Goal: Transaction & Acquisition: Obtain resource

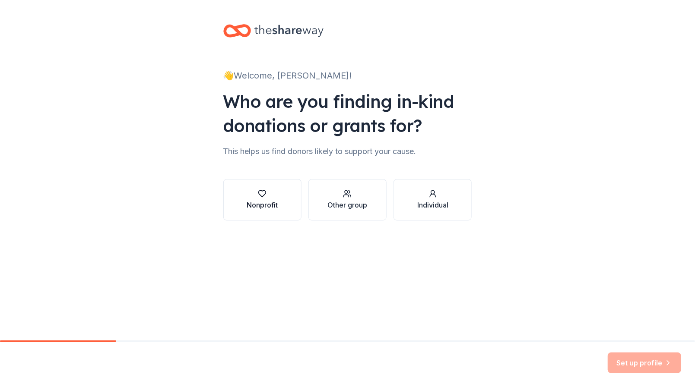
click at [253, 195] on div "button" at bounding box center [262, 194] width 31 height 9
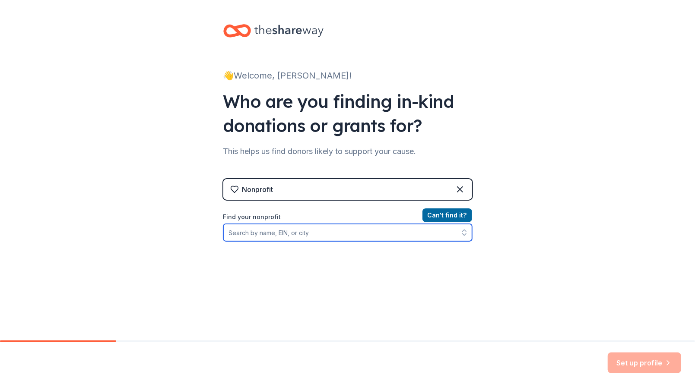
click at [255, 225] on input "Find your nonprofit" at bounding box center [347, 232] width 249 height 17
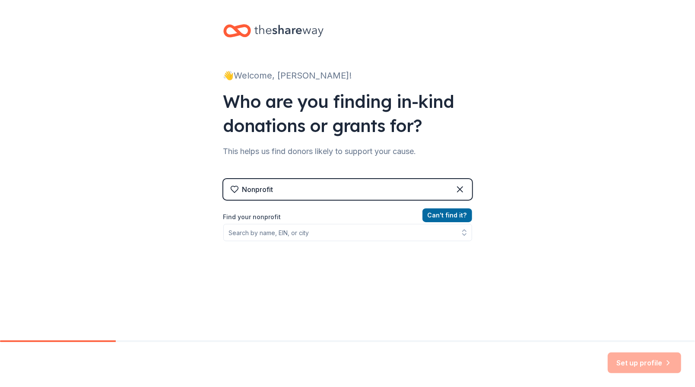
click at [450, 189] on div "Nonprofit" at bounding box center [347, 189] width 249 height 21
click at [457, 188] on icon at bounding box center [460, 189] width 10 height 10
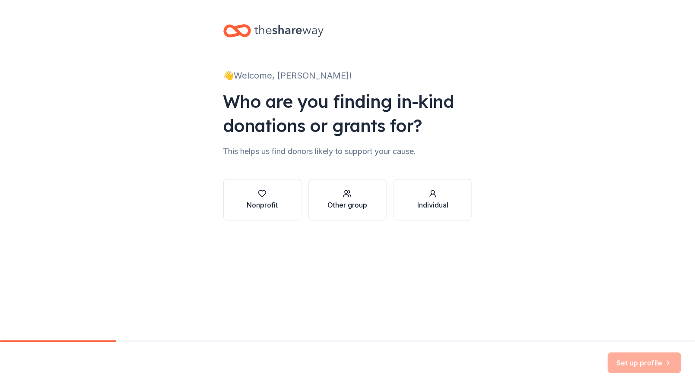
click at [370, 187] on button "Other group" at bounding box center [347, 199] width 78 height 41
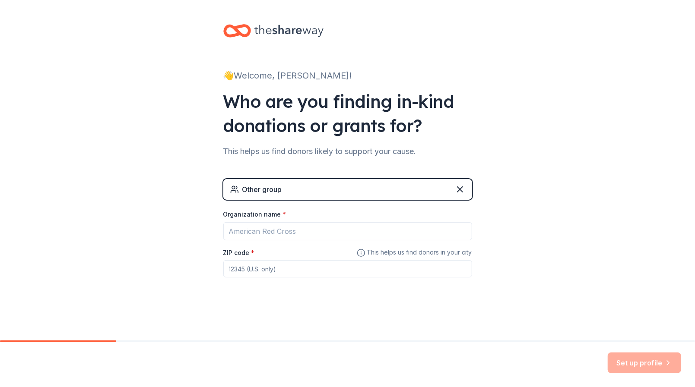
click at [369, 187] on div "Other group" at bounding box center [347, 189] width 249 height 21
click at [458, 187] on icon at bounding box center [460, 189] width 10 height 10
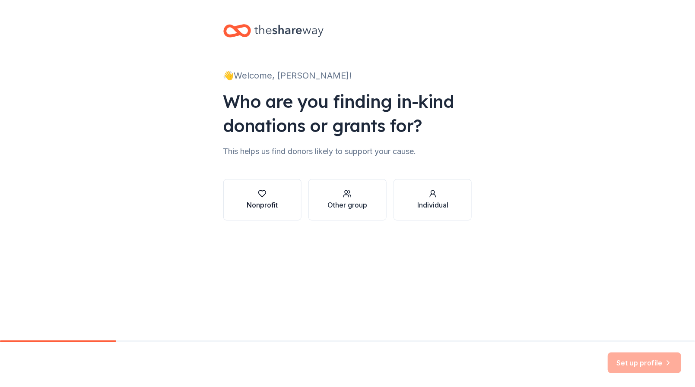
click at [283, 199] on button "Nonprofit" at bounding box center [262, 199] width 78 height 41
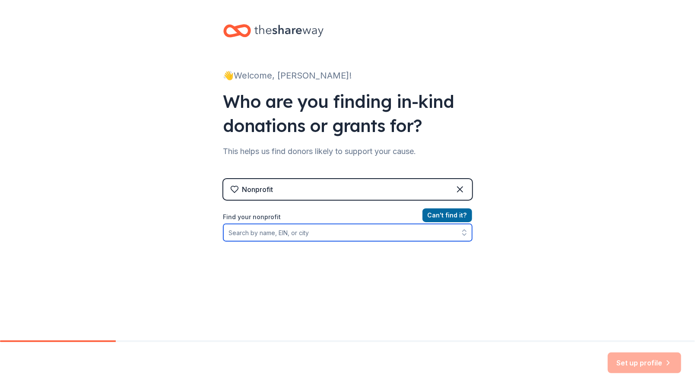
click at [278, 230] on input "Find your nonprofit" at bounding box center [347, 232] width 249 height 17
type input "I"
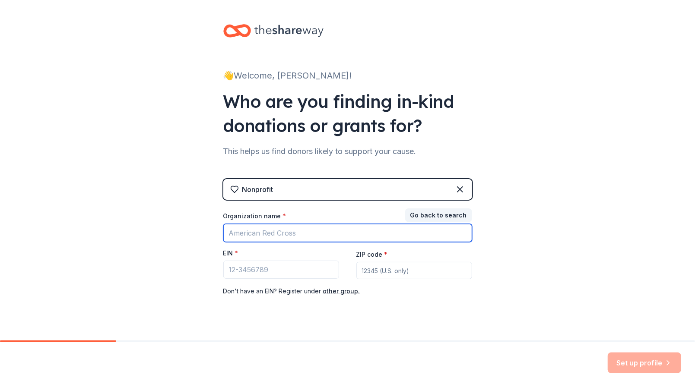
click at [264, 230] on input "Organization name *" at bounding box center [347, 233] width 249 height 18
type input "Ins"
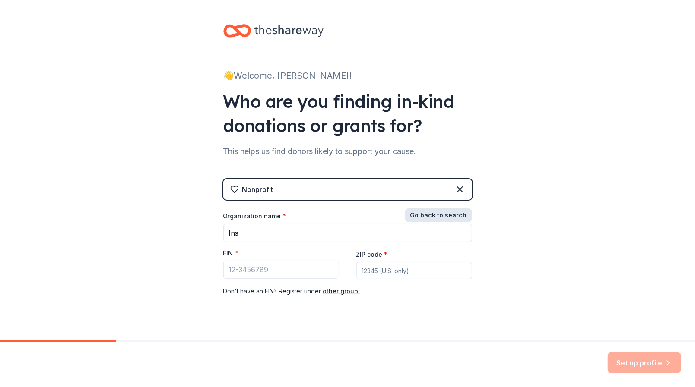
click at [411, 214] on button "Go back to search" at bounding box center [438, 216] width 67 height 14
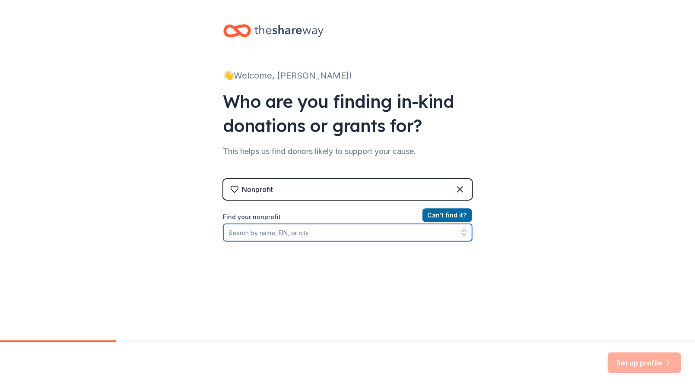
click at [360, 233] on input "Find your nonprofit" at bounding box center [347, 232] width 249 height 17
type input "Institute of Music for Children"
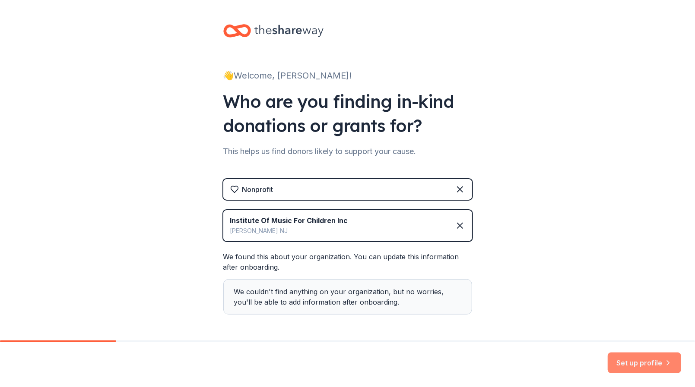
click at [631, 361] on button "Set up profile" at bounding box center [643, 363] width 73 height 21
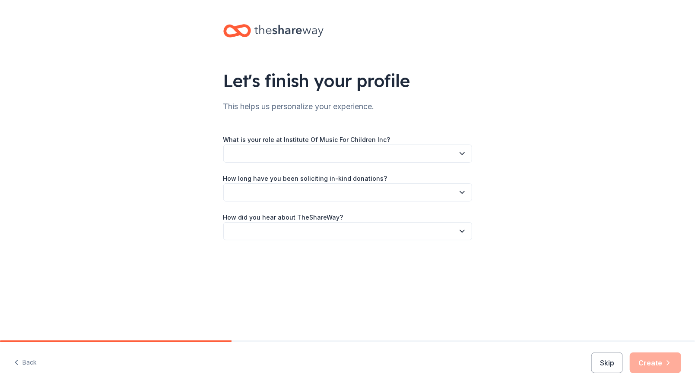
click at [372, 150] on button "button" at bounding box center [347, 154] width 249 height 18
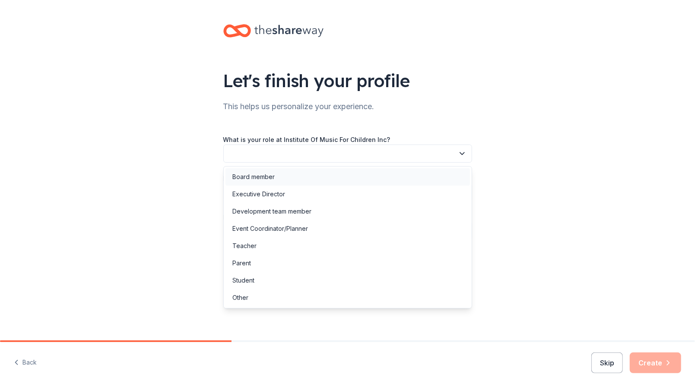
click at [359, 174] on div "Board member" at bounding box center [347, 176] width 244 height 17
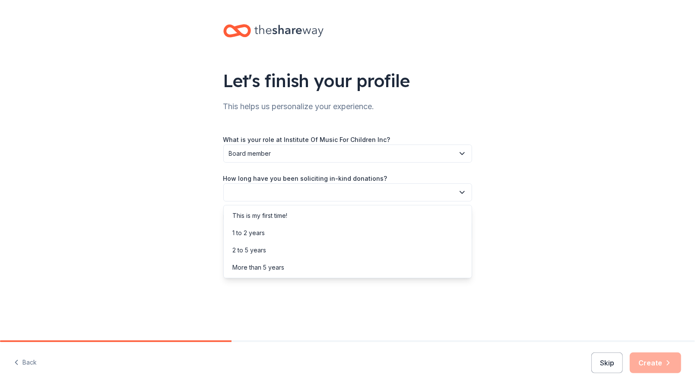
click at [354, 191] on button "button" at bounding box center [347, 192] width 249 height 18
click at [326, 269] on div "More than 5 years" at bounding box center [347, 267] width 244 height 17
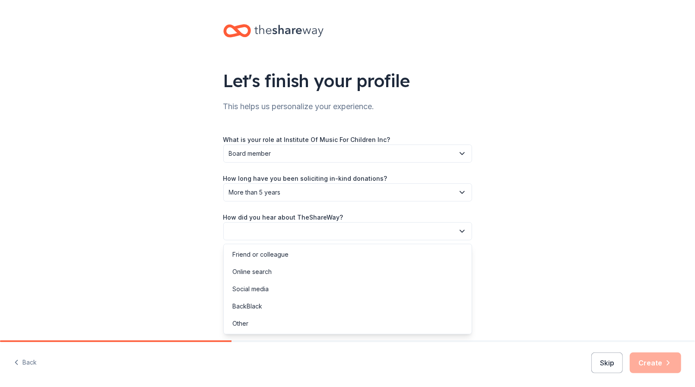
click at [332, 238] on button "button" at bounding box center [347, 231] width 249 height 18
click at [305, 266] on div "Online search" at bounding box center [347, 271] width 244 height 17
click at [643, 372] on button "Create" at bounding box center [654, 363] width 51 height 21
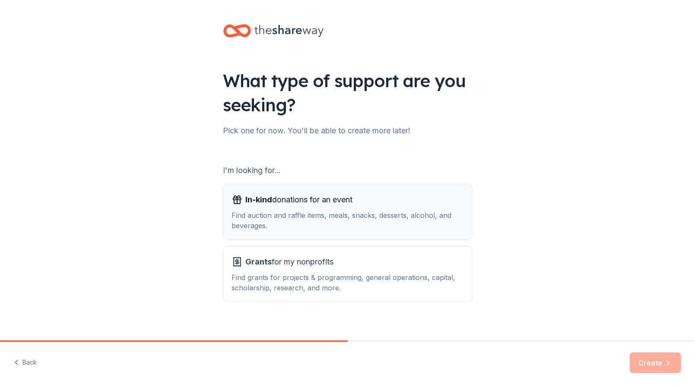
click at [423, 210] on div "Find auction and raffle items, meals, snacks, desserts, alcohol, and beverages." at bounding box center [347, 220] width 231 height 21
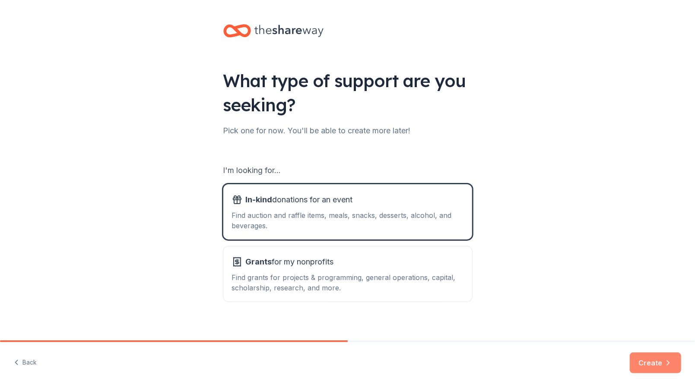
click at [637, 366] on button "Create" at bounding box center [654, 363] width 51 height 21
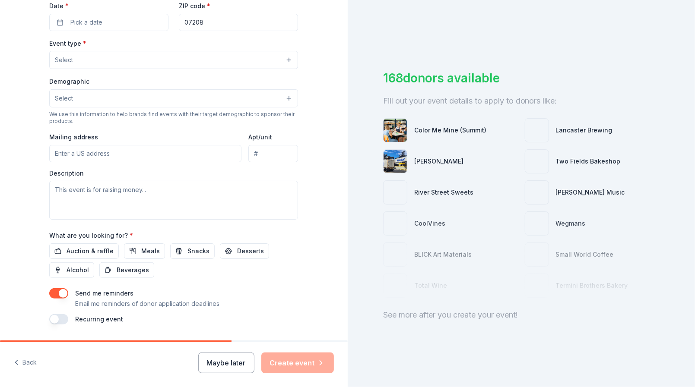
scroll to position [232, 0]
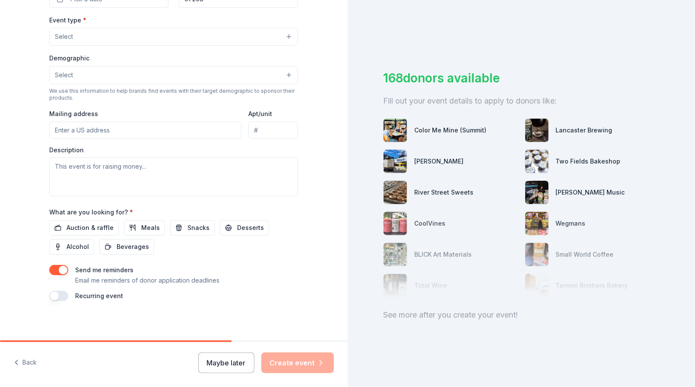
click at [60, 270] on button "button" at bounding box center [58, 270] width 19 height 10
click at [102, 228] on span "Auction & raffle" at bounding box center [89, 228] width 47 height 10
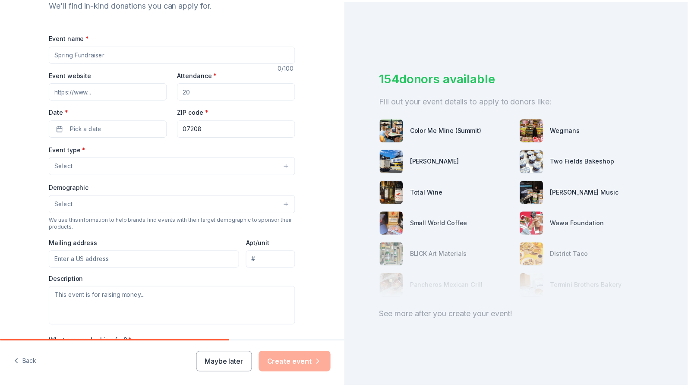
scroll to position [0, 0]
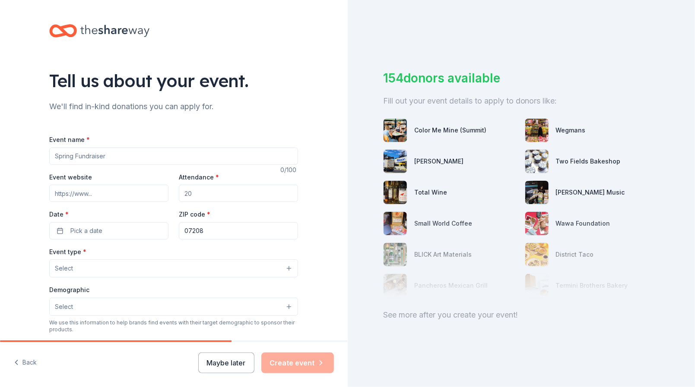
click at [129, 157] on input "Event name *" at bounding box center [173, 156] width 249 height 17
click at [212, 368] on button "Maybe later" at bounding box center [226, 363] width 56 height 21
click at [222, 367] on button "Maybe later" at bounding box center [226, 363] width 56 height 21
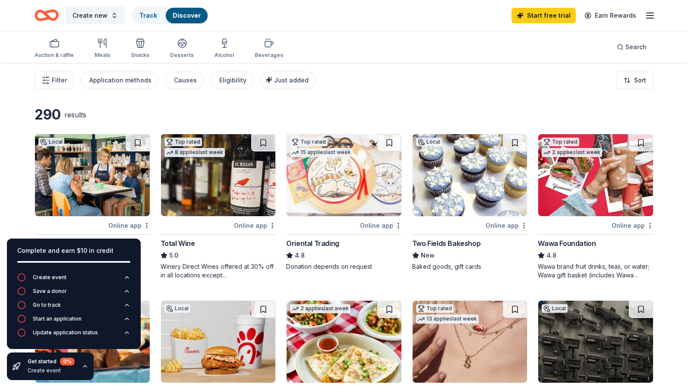
click at [451, 200] on img at bounding box center [470, 175] width 115 height 82
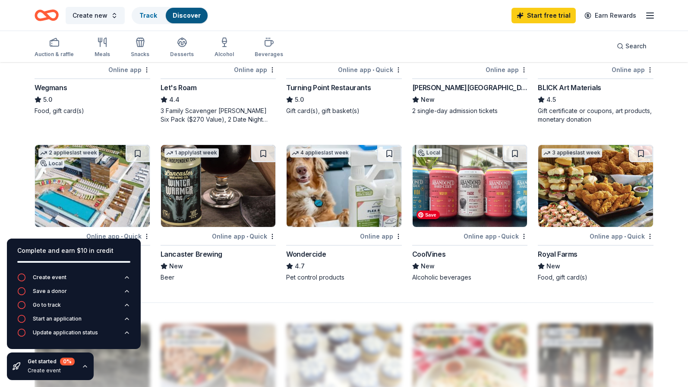
scroll to position [531, 0]
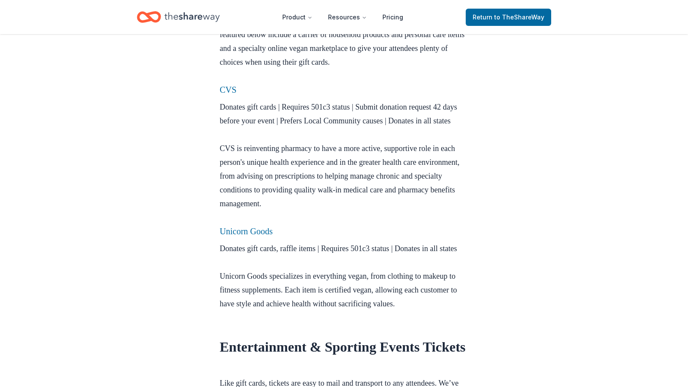
scroll to position [604, 0]
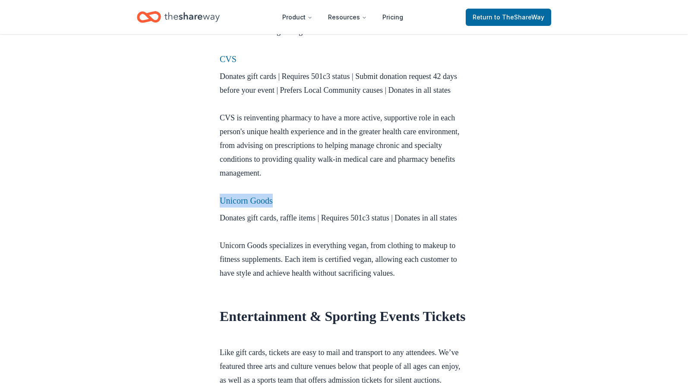
drag, startPoint x: 283, startPoint y: 213, endPoint x: 216, endPoint y: 211, distance: 67.0
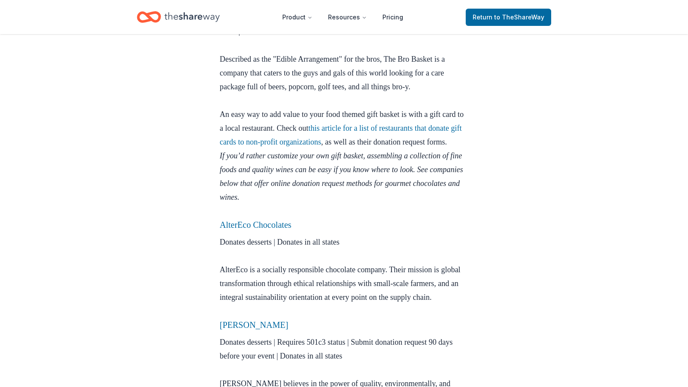
scroll to position [1943, 0]
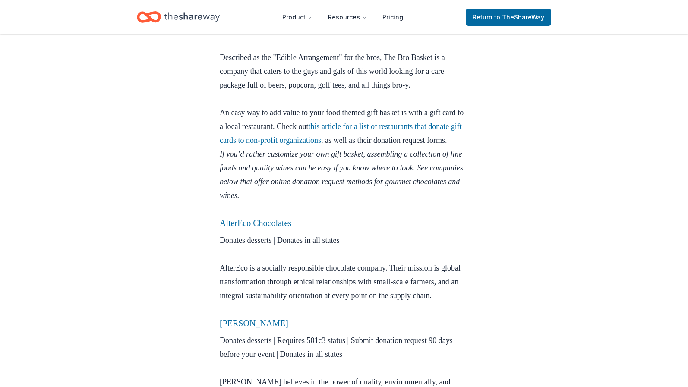
drag, startPoint x: 287, startPoint y: 91, endPoint x: 218, endPoint y: 82, distance: 69.6
click at [218, 82] on div "Donation Requests Dec 01, 2021 Online Donation Requests for Silent Auctions Fin…" at bounding box center [344, 150] width 276 height 4118
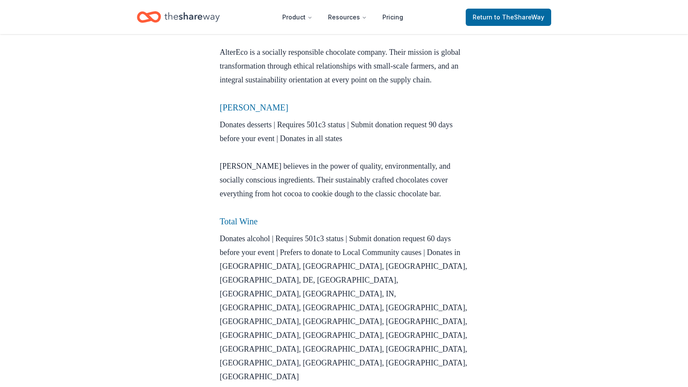
scroll to position [2159, 0]
drag, startPoint x: 211, startPoint y: 106, endPoint x: 323, endPoint y: 105, distance: 112.7
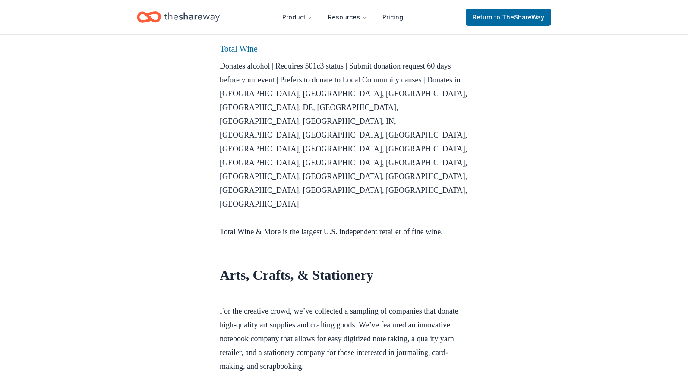
drag, startPoint x: 328, startPoint y: 50, endPoint x: 215, endPoint y: 46, distance: 112.7
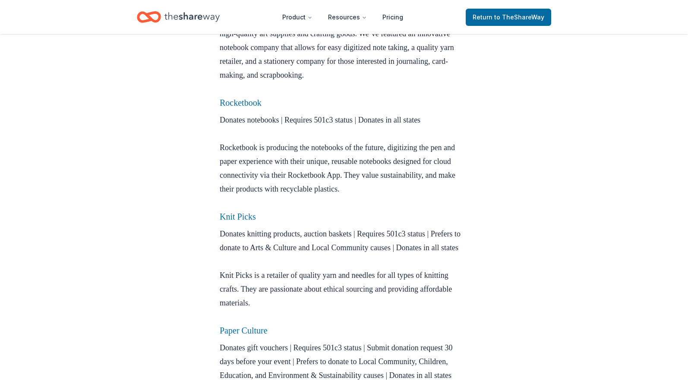
scroll to position [2677, 0]
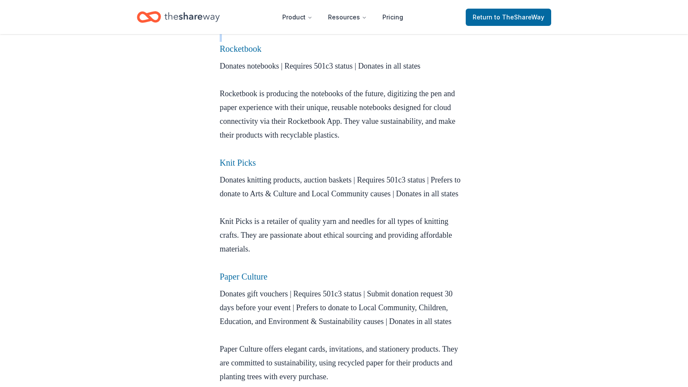
drag, startPoint x: 195, startPoint y: 76, endPoint x: 359, endPoint y: 72, distance: 164.1
click at [345, 56] on h3 "Rocketbook" at bounding box center [344, 49] width 249 height 14
drag, startPoint x: 316, startPoint y: 82, endPoint x: 215, endPoint y: 82, distance: 100.6
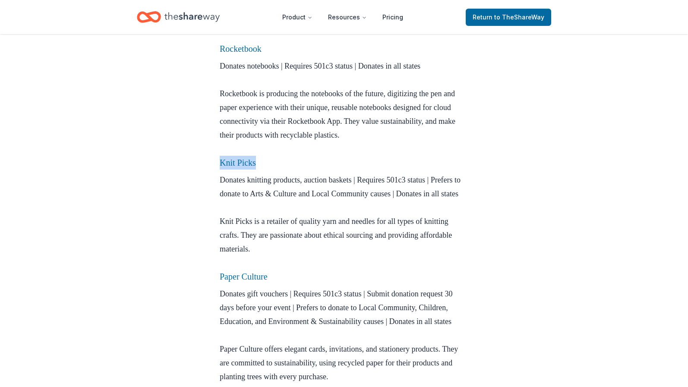
drag, startPoint x: 212, startPoint y: 196, endPoint x: 312, endPoint y: 195, distance: 100.2
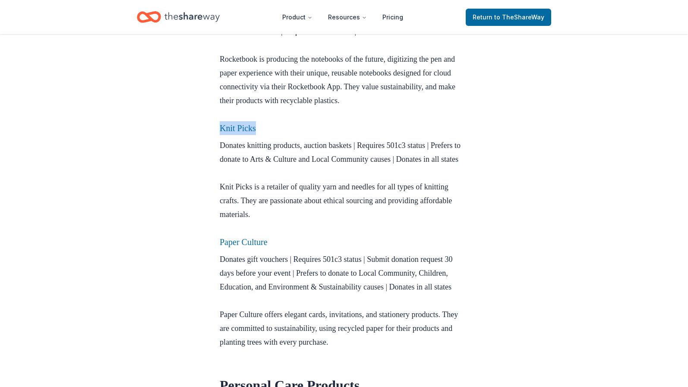
scroll to position [2849, 0]
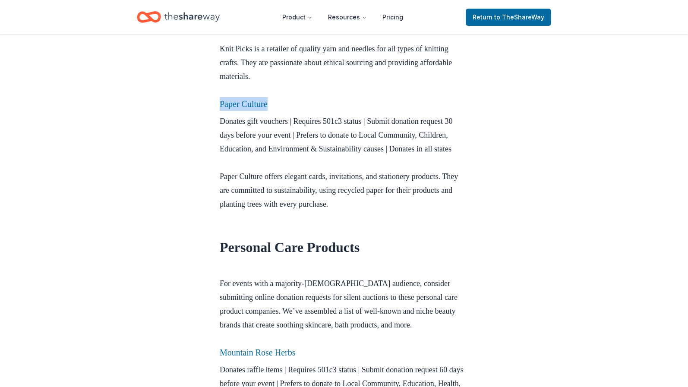
drag, startPoint x: 291, startPoint y: 151, endPoint x: 172, endPoint y: 152, distance: 118.7
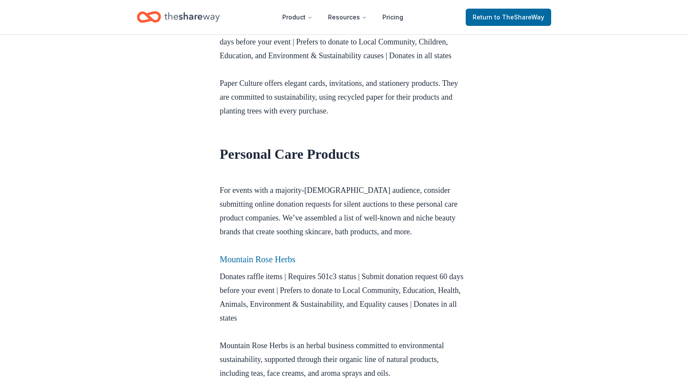
scroll to position [3065, 0]
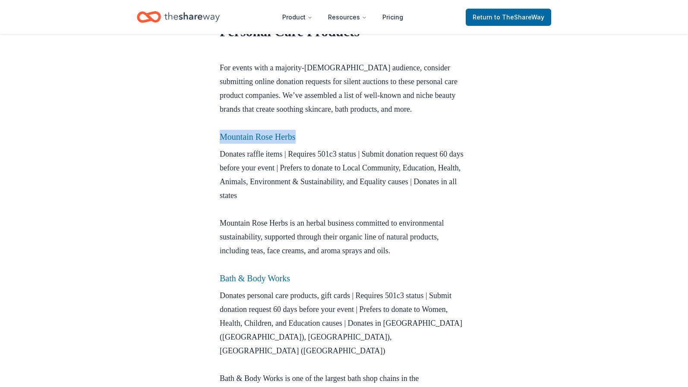
drag, startPoint x: 207, startPoint y: 189, endPoint x: 342, endPoint y: 201, distance: 136.1
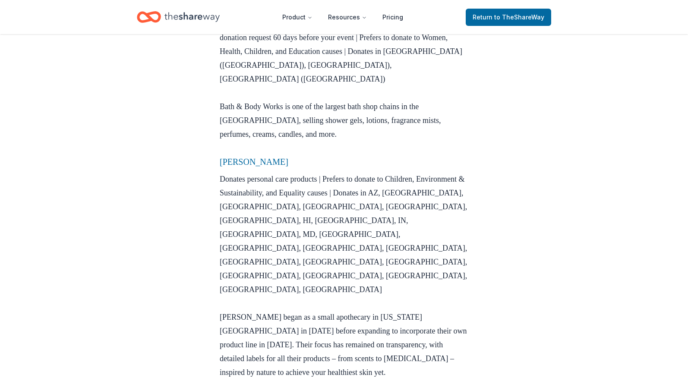
scroll to position [3411, 0]
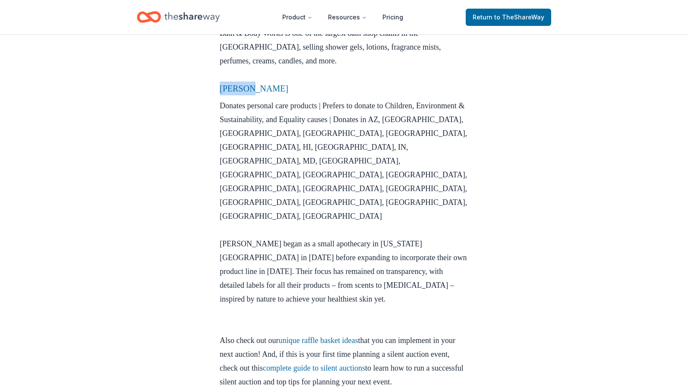
drag, startPoint x: 199, startPoint y: 144, endPoint x: 276, endPoint y: 148, distance: 76.5
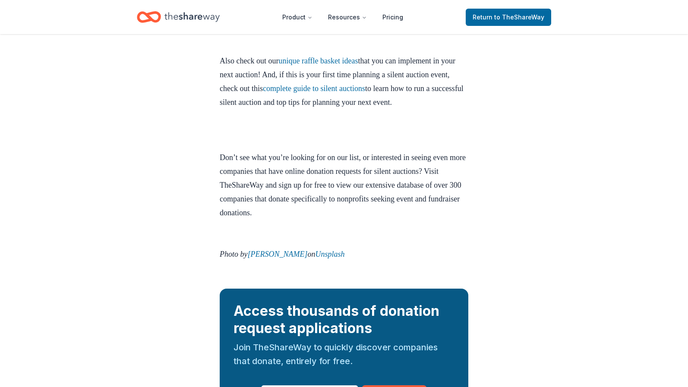
scroll to position [3583, 0]
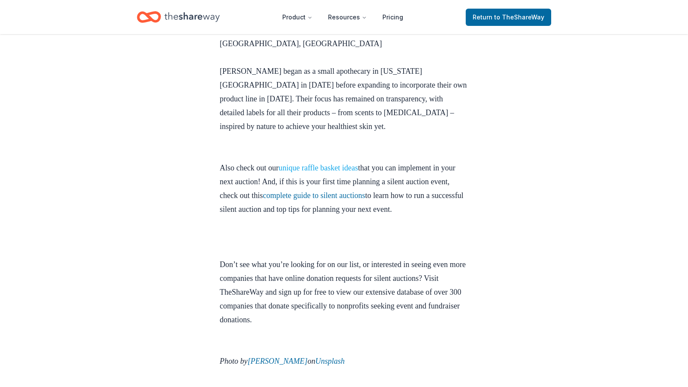
click at [356, 164] on link "unique raffle basket ideas" at bounding box center [317, 168] width 79 height 9
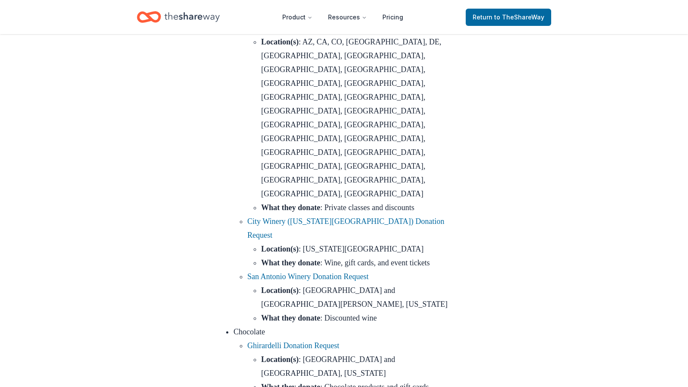
scroll to position [1468, 0]
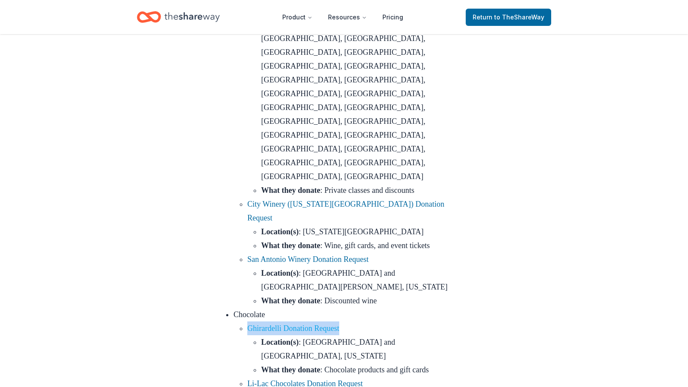
drag, startPoint x: 236, startPoint y: 93, endPoint x: 348, endPoint y: 93, distance: 112.3
drag, startPoint x: 389, startPoint y: 155, endPoint x: 370, endPoint y: 148, distance: 20.6
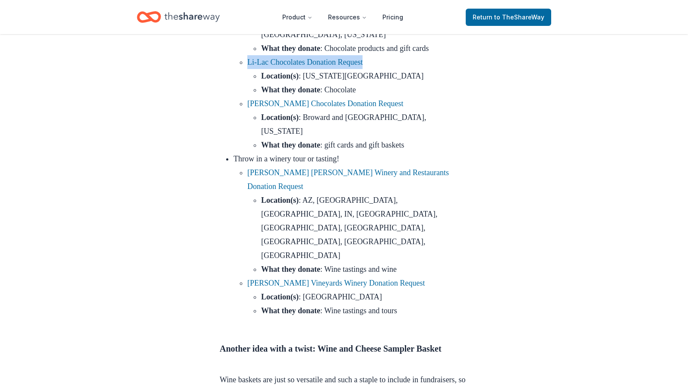
scroll to position [1813, 0]
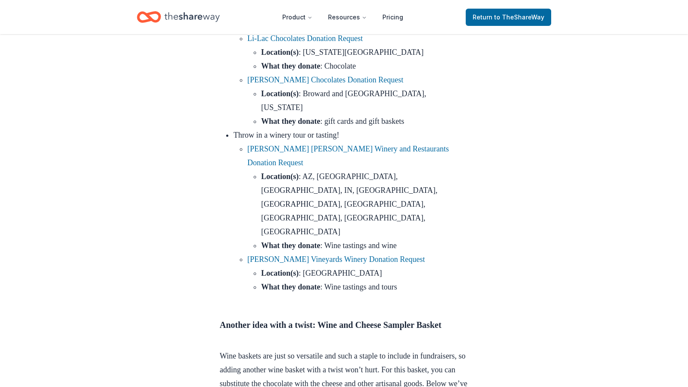
drag, startPoint x: 393, startPoint y: 257, endPoint x: 369, endPoint y: 257, distance: 24.2
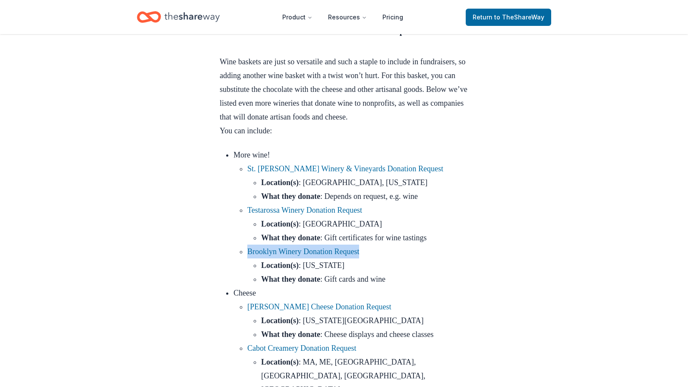
scroll to position [2115, 0]
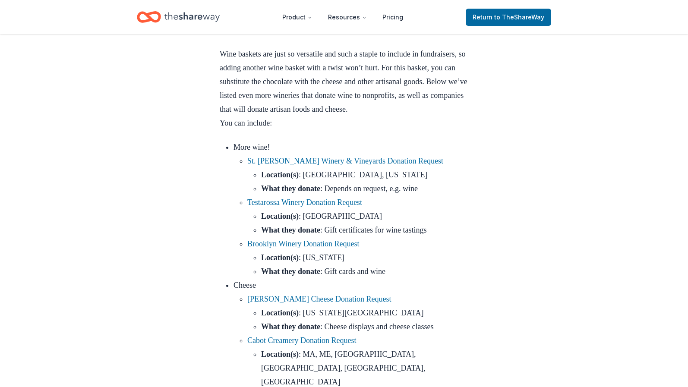
drag, startPoint x: 237, startPoint y: 145, endPoint x: 389, endPoint y: 146, distance: 152.0
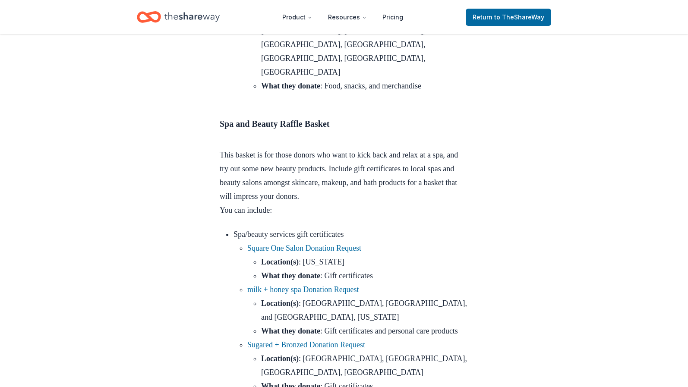
scroll to position [3281, 0]
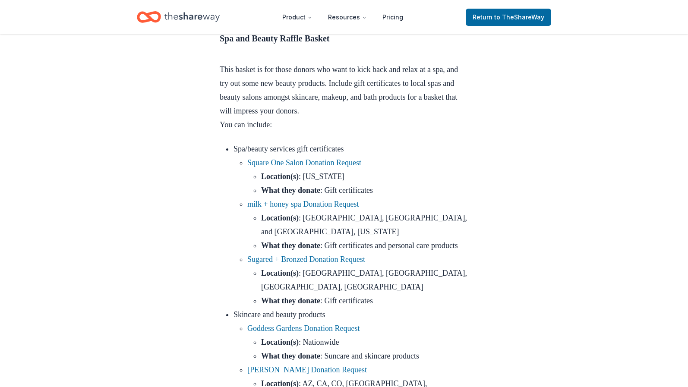
drag, startPoint x: 315, startPoint y: 60, endPoint x: 335, endPoint y: 78, distance: 26.9
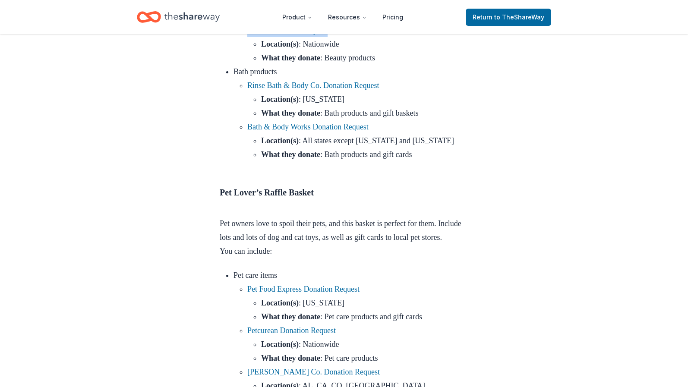
scroll to position [3842, 0]
drag, startPoint x: 241, startPoint y: 128, endPoint x: 355, endPoint y: 136, distance: 114.7
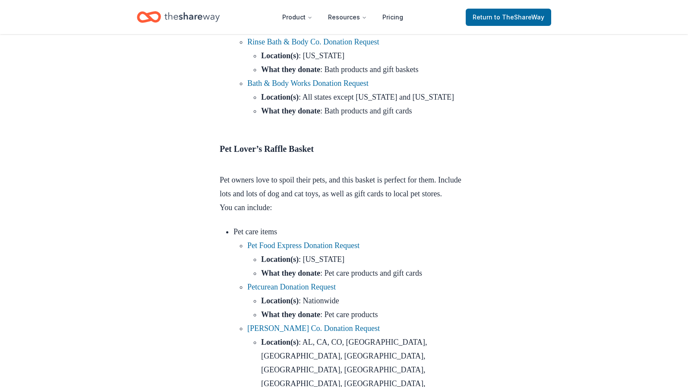
drag, startPoint x: 243, startPoint y: 199, endPoint x: 389, endPoint y: 201, distance: 146.4
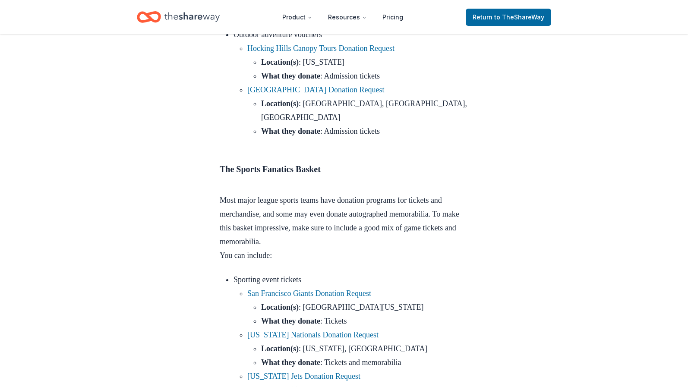
scroll to position [4835, 0]
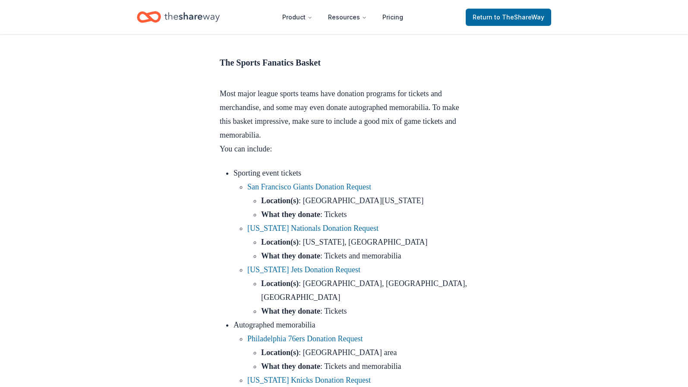
drag, startPoint x: 356, startPoint y: 182, endPoint x: 351, endPoint y: 184, distance: 5.2
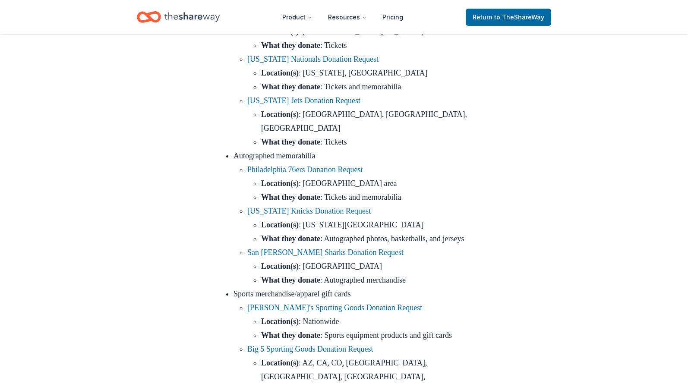
scroll to position [5008, 0]
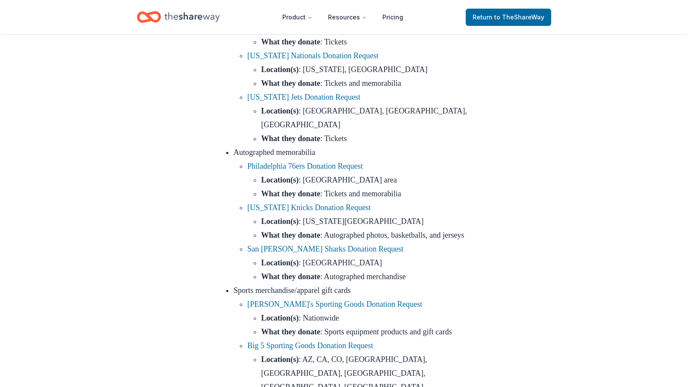
drag, startPoint x: 380, startPoint y: 236, endPoint x: 253, endPoint y: 243, distance: 127.5
drag, startPoint x: 256, startPoint y: 227, endPoint x: 393, endPoint y: 237, distance: 136.8
drag, startPoint x: 385, startPoint y: 232, endPoint x: 372, endPoint y: 229, distance: 13.3
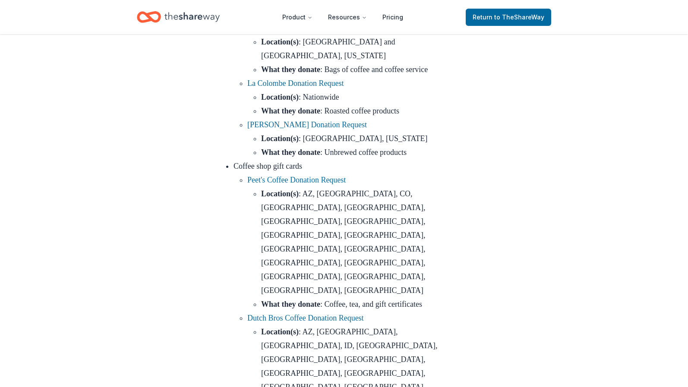
scroll to position [5742, 0]
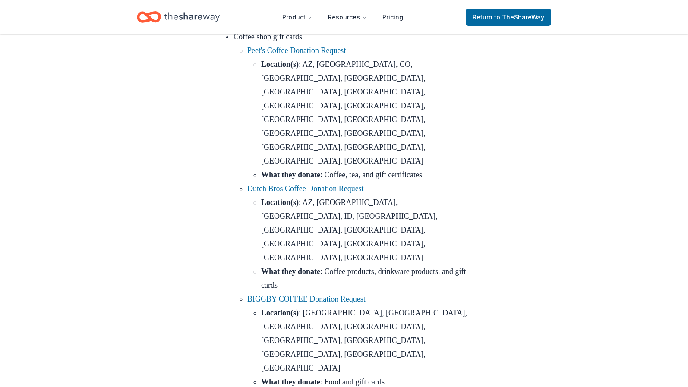
drag, startPoint x: 380, startPoint y: 236, endPoint x: 238, endPoint y: 239, distance: 141.6
drag, startPoint x: 366, startPoint y: 252, endPoint x: 243, endPoint y: 244, distance: 122.8
drag, startPoint x: 349, startPoint y: 223, endPoint x: 232, endPoint y: 224, distance: 116.6
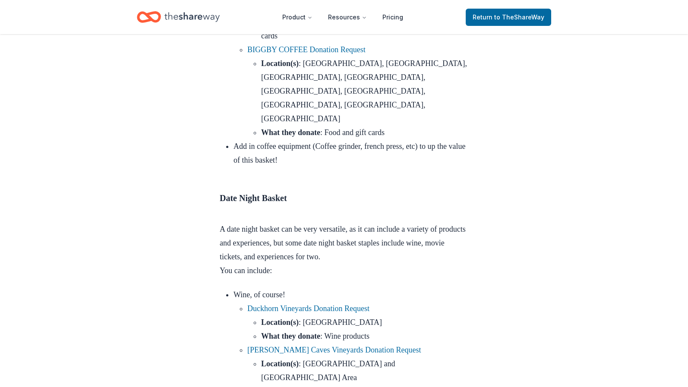
scroll to position [6001, 0]
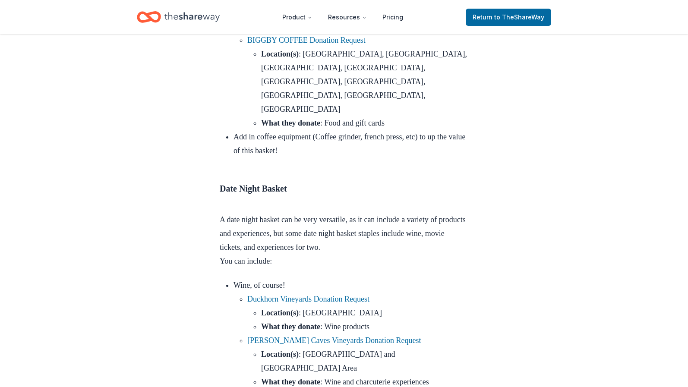
drag, startPoint x: 357, startPoint y: 120, endPoint x: 226, endPoint y: 118, distance: 131.7
drag, startPoint x: 21, startPoint y: 1, endPoint x: 287, endPoint y: 120, distance: 291.8
drag, startPoint x: 338, startPoint y: 178, endPoint x: 233, endPoint y: 183, distance: 105.0
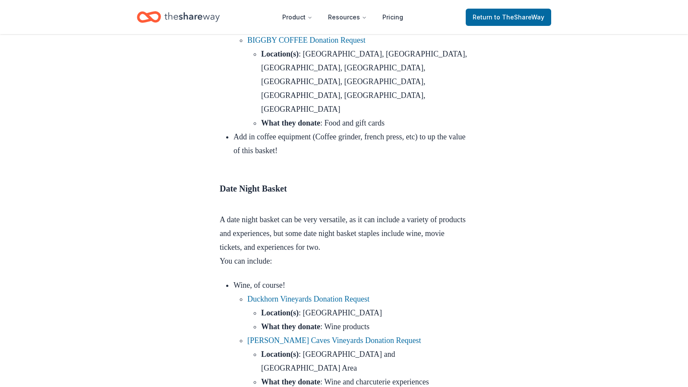
drag, startPoint x: 338, startPoint y: 165, endPoint x: 219, endPoint y: 163, distance: 118.7
drag, startPoint x: 387, startPoint y: 145, endPoint x: 223, endPoint y: 151, distance: 164.2
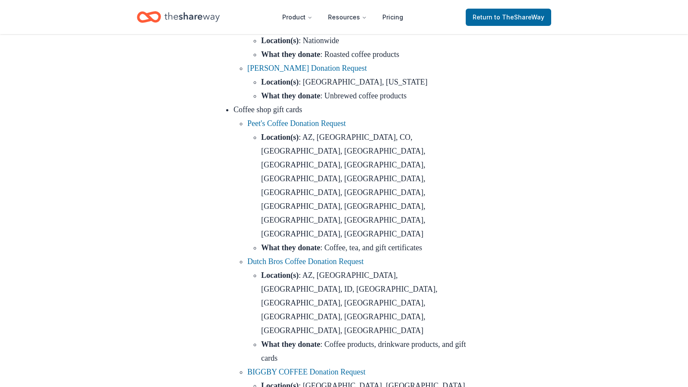
scroll to position [5679, 0]
